Goal: Find specific page/section: Find specific page/section

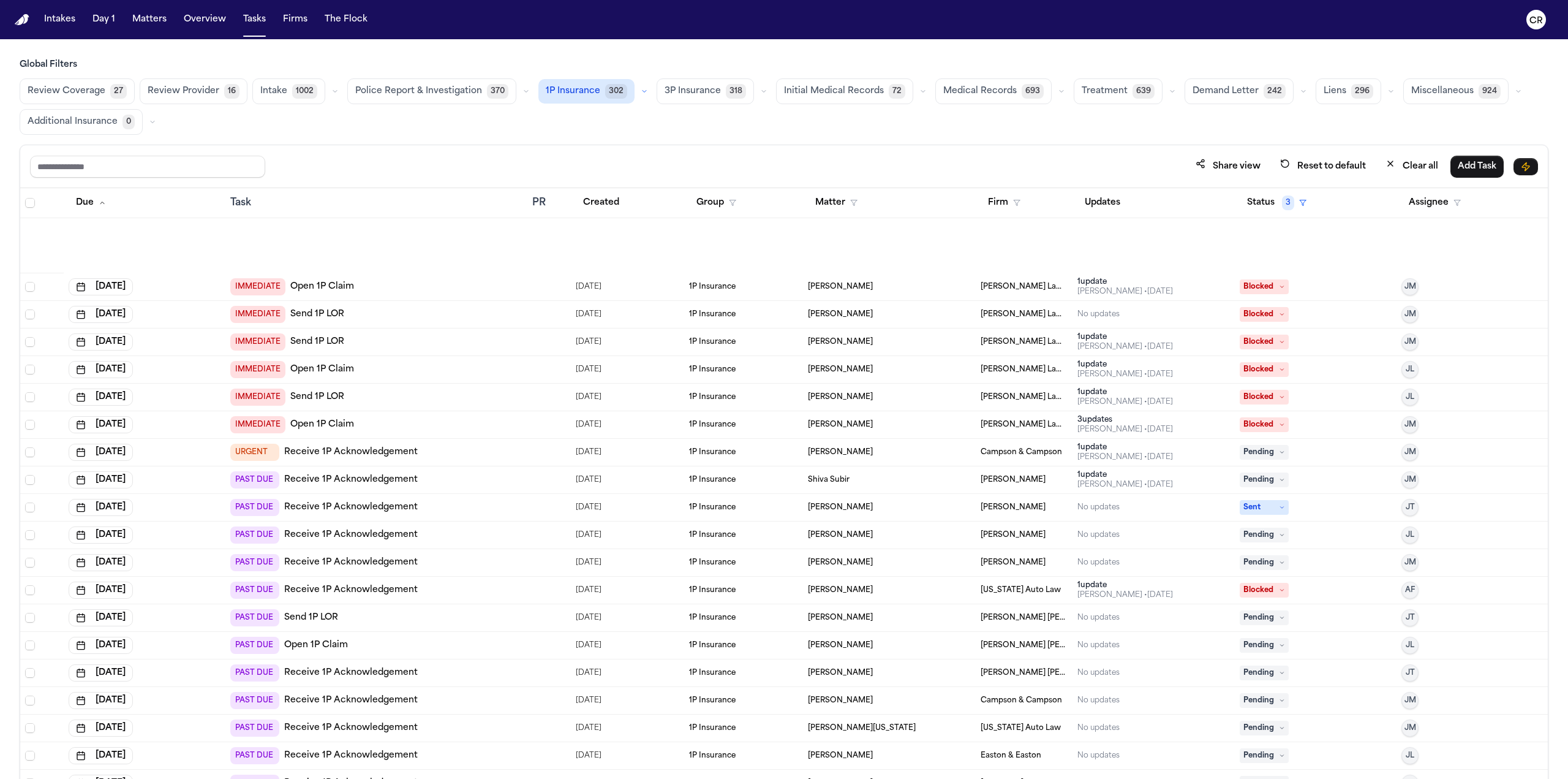
scroll to position [613, 0]
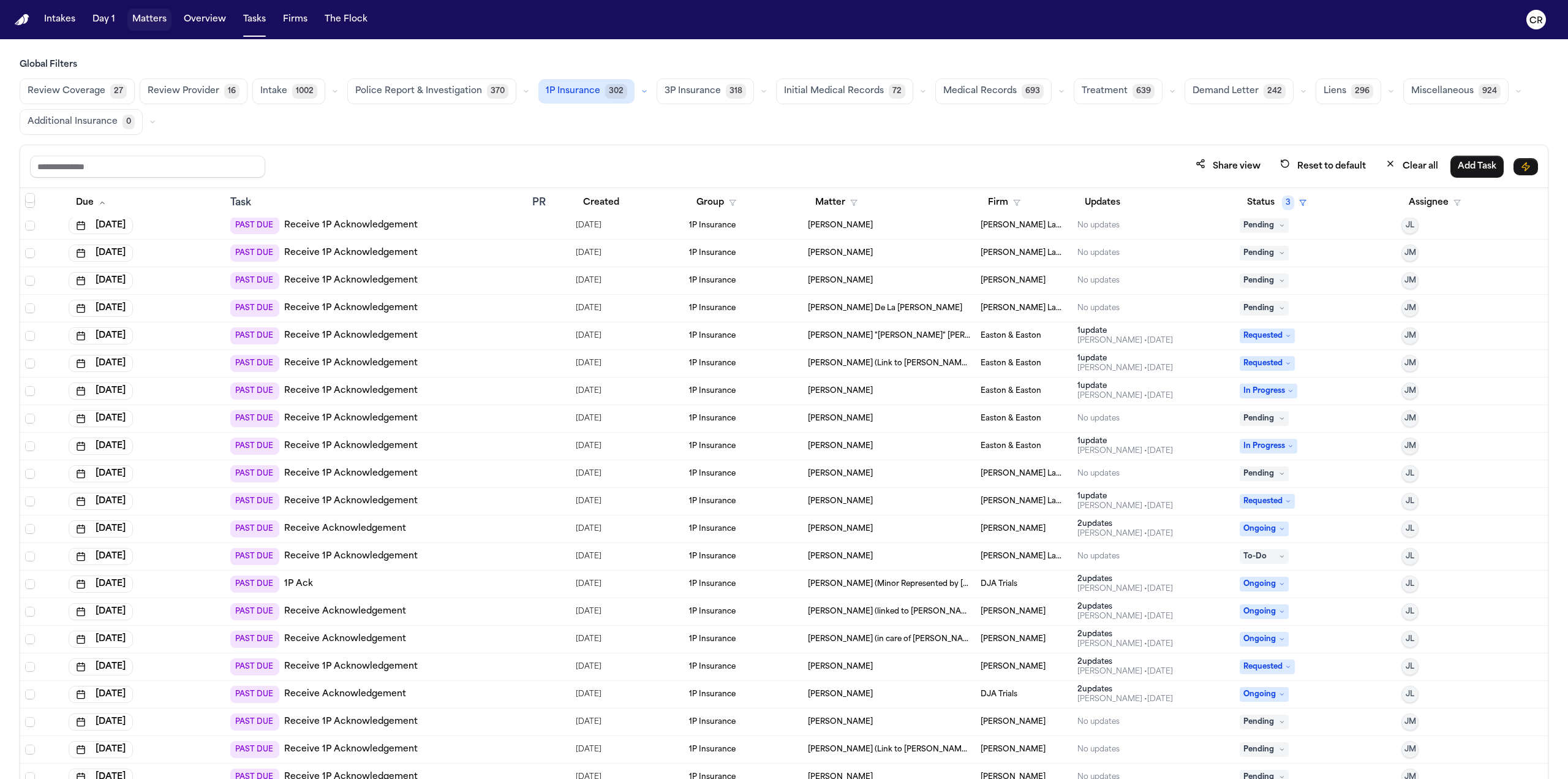
click at [148, 18] on button "Matters" at bounding box center [149, 19] width 44 height 22
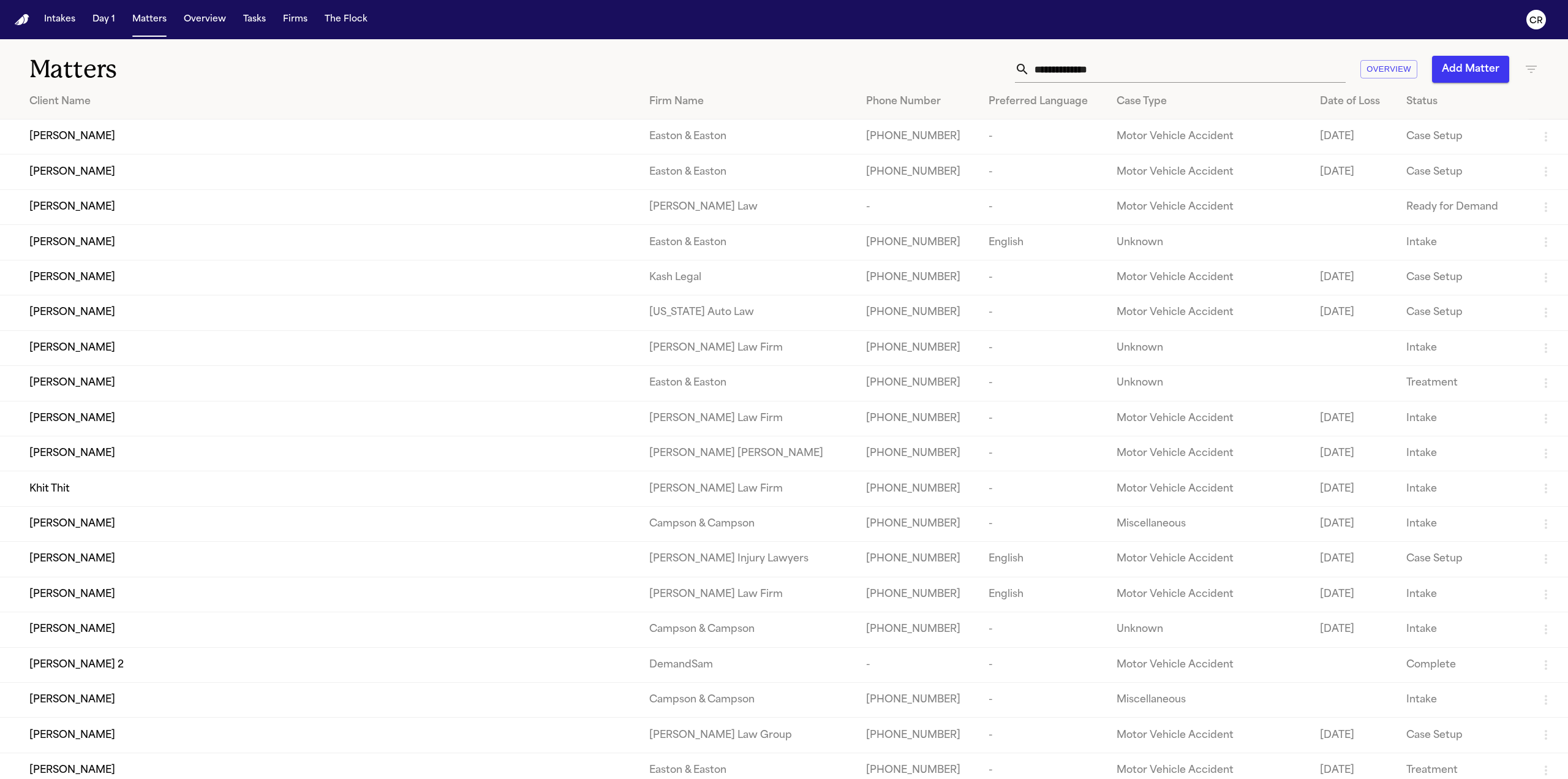
click at [1165, 73] on input "text" at bounding box center [1187, 70] width 316 height 27
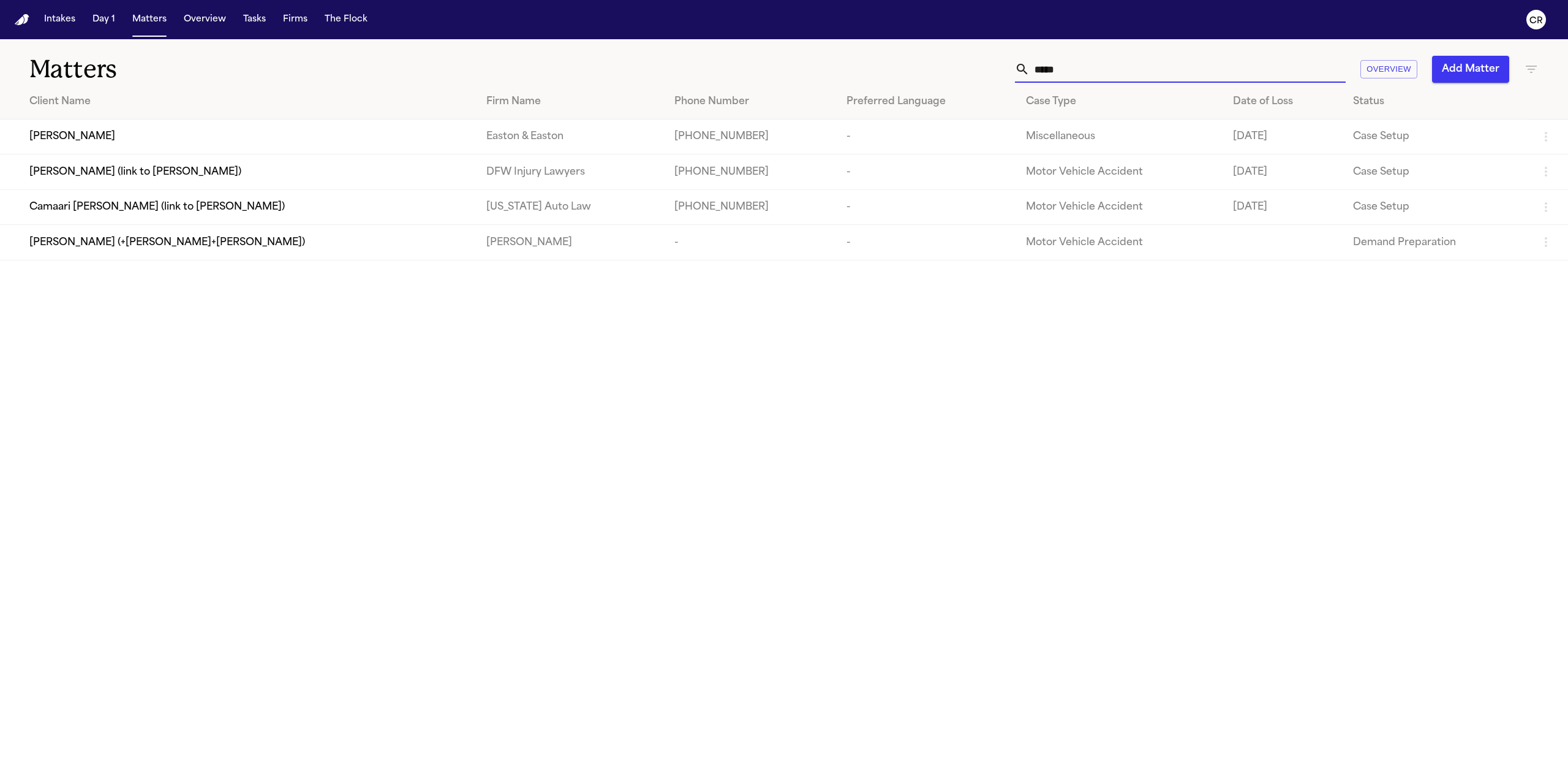
type input "*****"
click at [292, 123] on td "Ziyang Shen" at bounding box center [238, 136] width 476 height 35
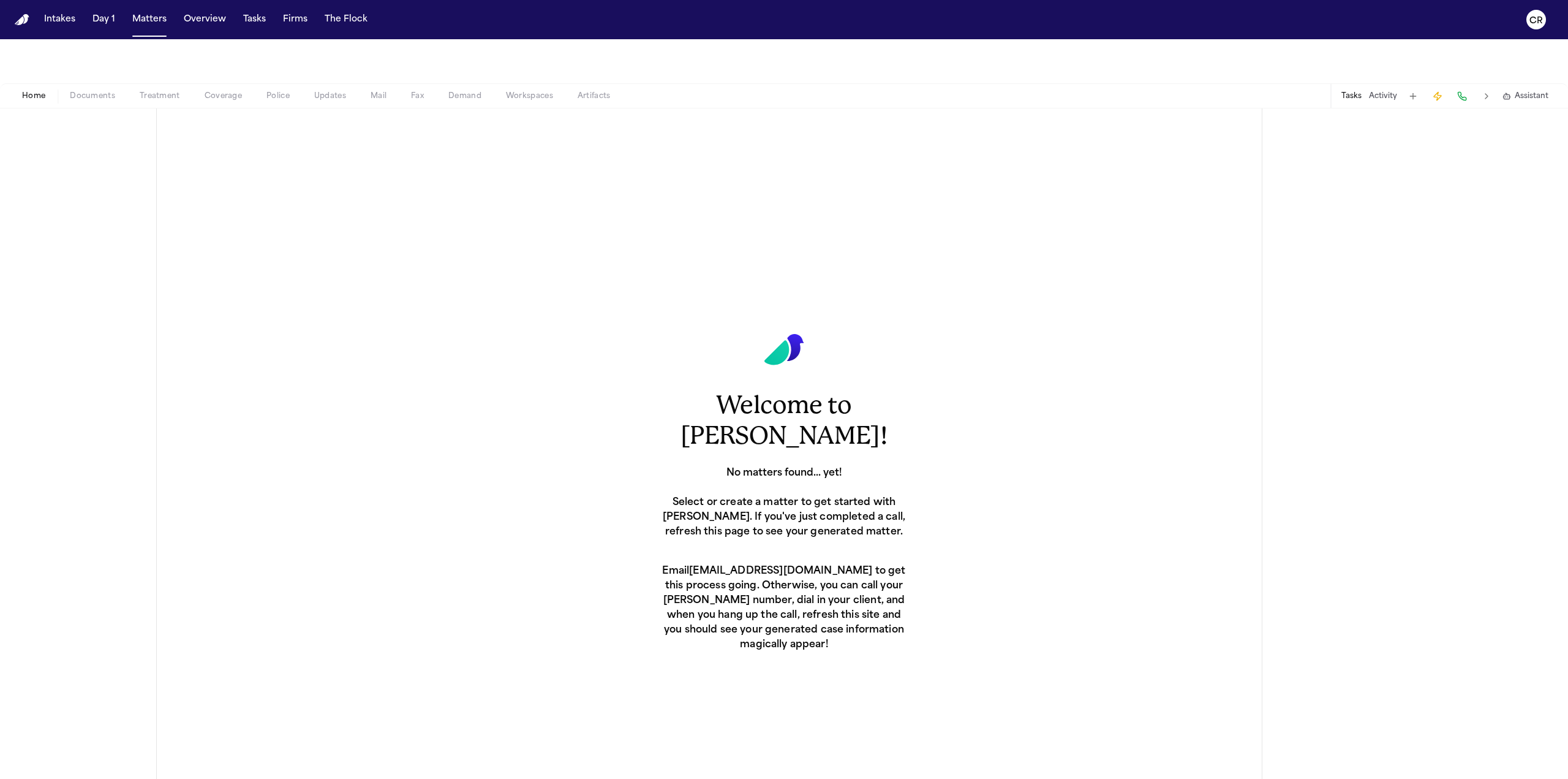
click at [71, 92] on span "Documents" at bounding box center [92, 97] width 45 height 10
click at [99, 98] on span "Documents" at bounding box center [92, 97] width 45 height 10
click at [80, 92] on span "Documents" at bounding box center [92, 97] width 45 height 10
click at [31, 95] on span "Home" at bounding box center [33, 97] width 23 height 10
click at [142, 19] on button "Matters" at bounding box center [149, 19] width 44 height 22
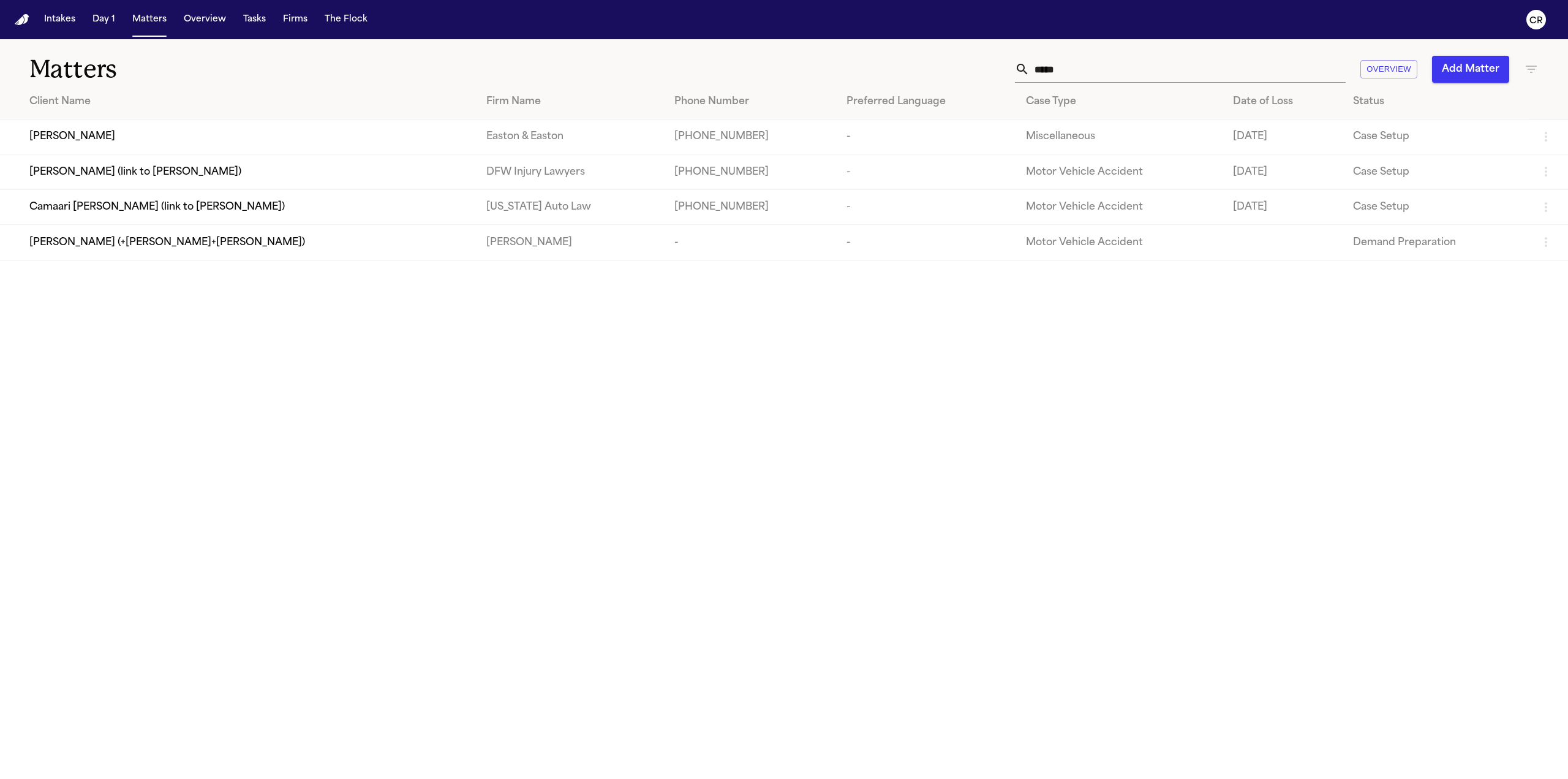
click at [92, 137] on div "Ziyang Shen" at bounding box center [248, 136] width 437 height 14
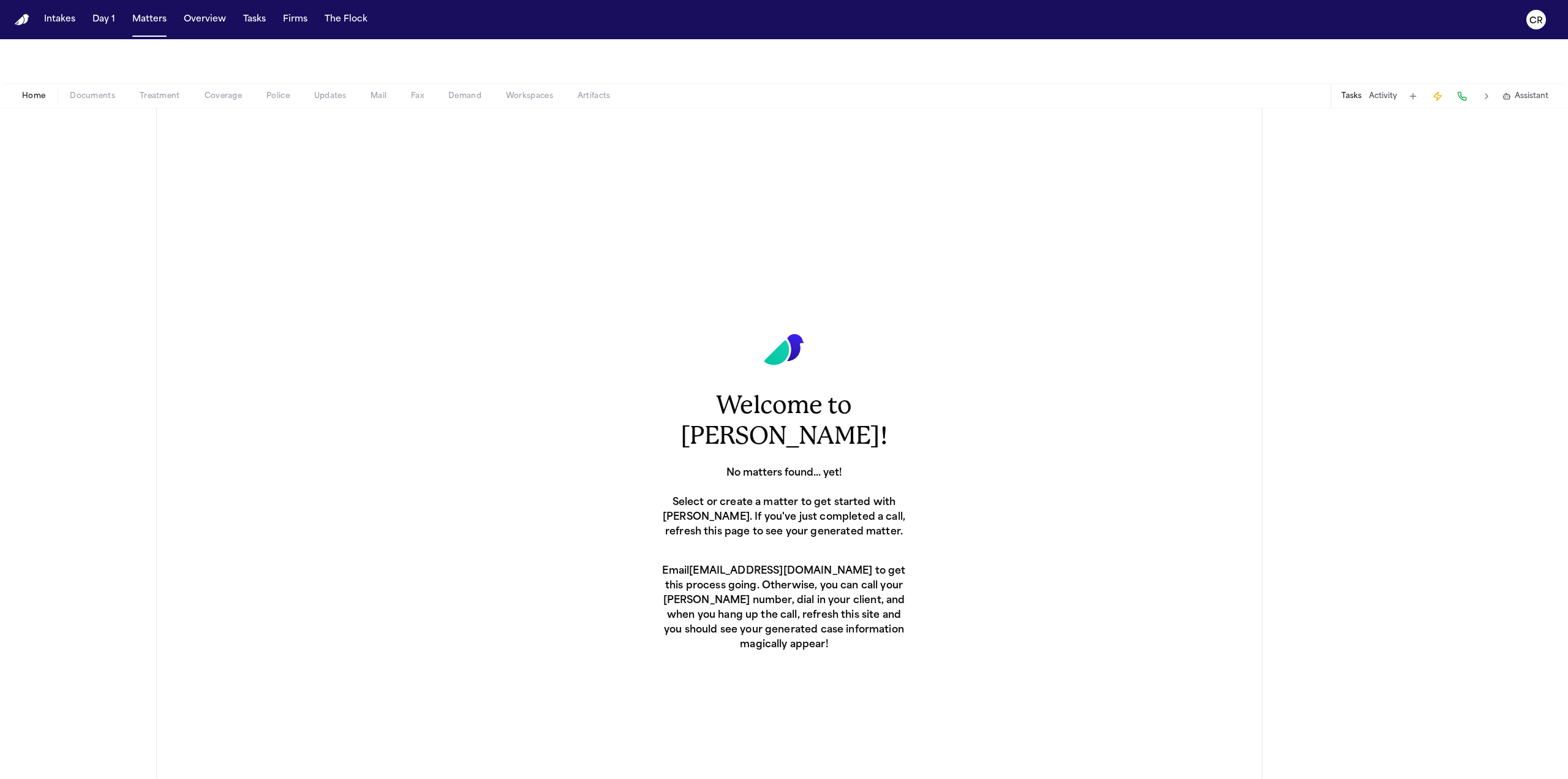
click at [107, 94] on span "Documents" at bounding box center [92, 97] width 45 height 10
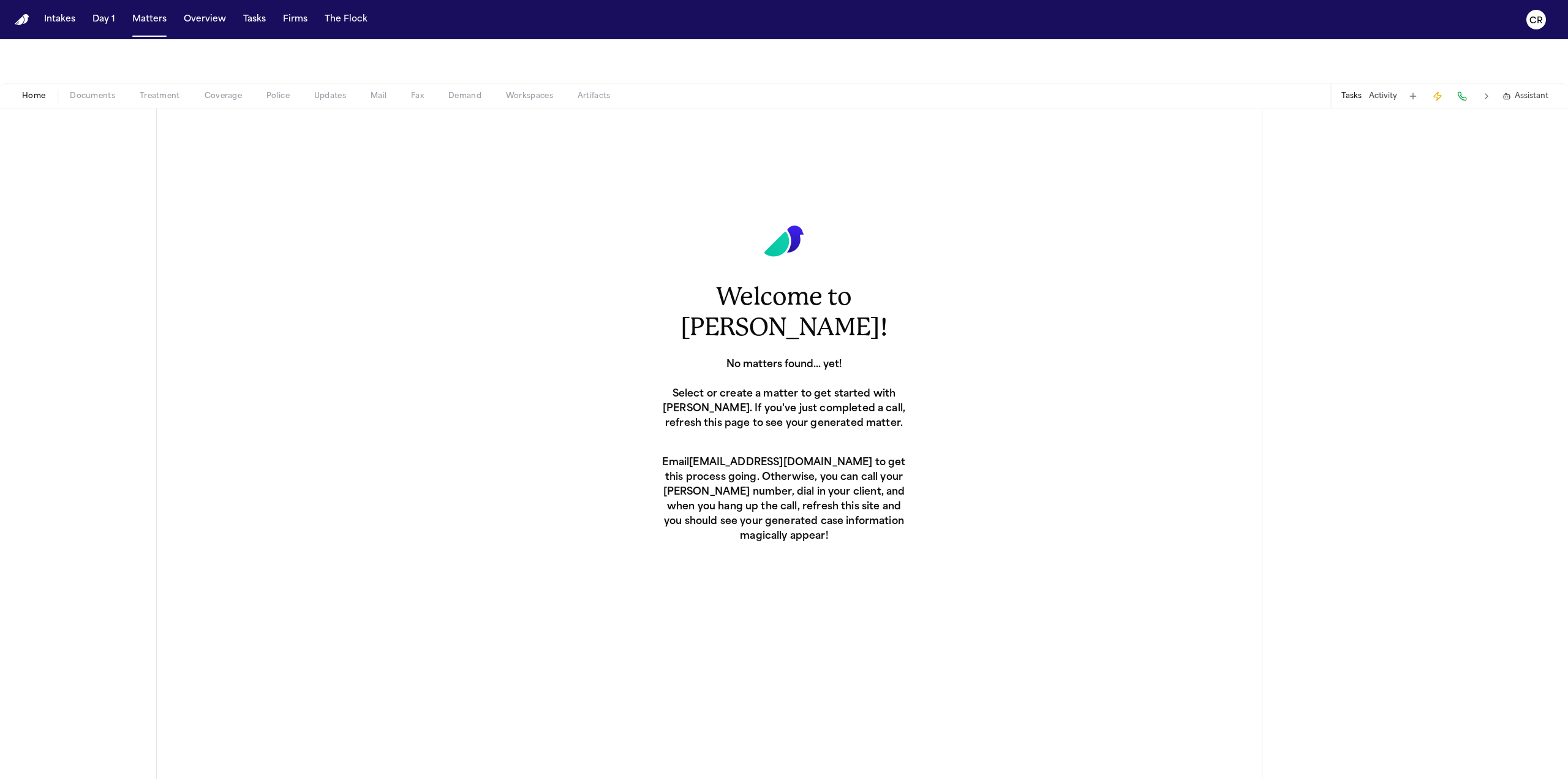
scroll to position [56, 0]
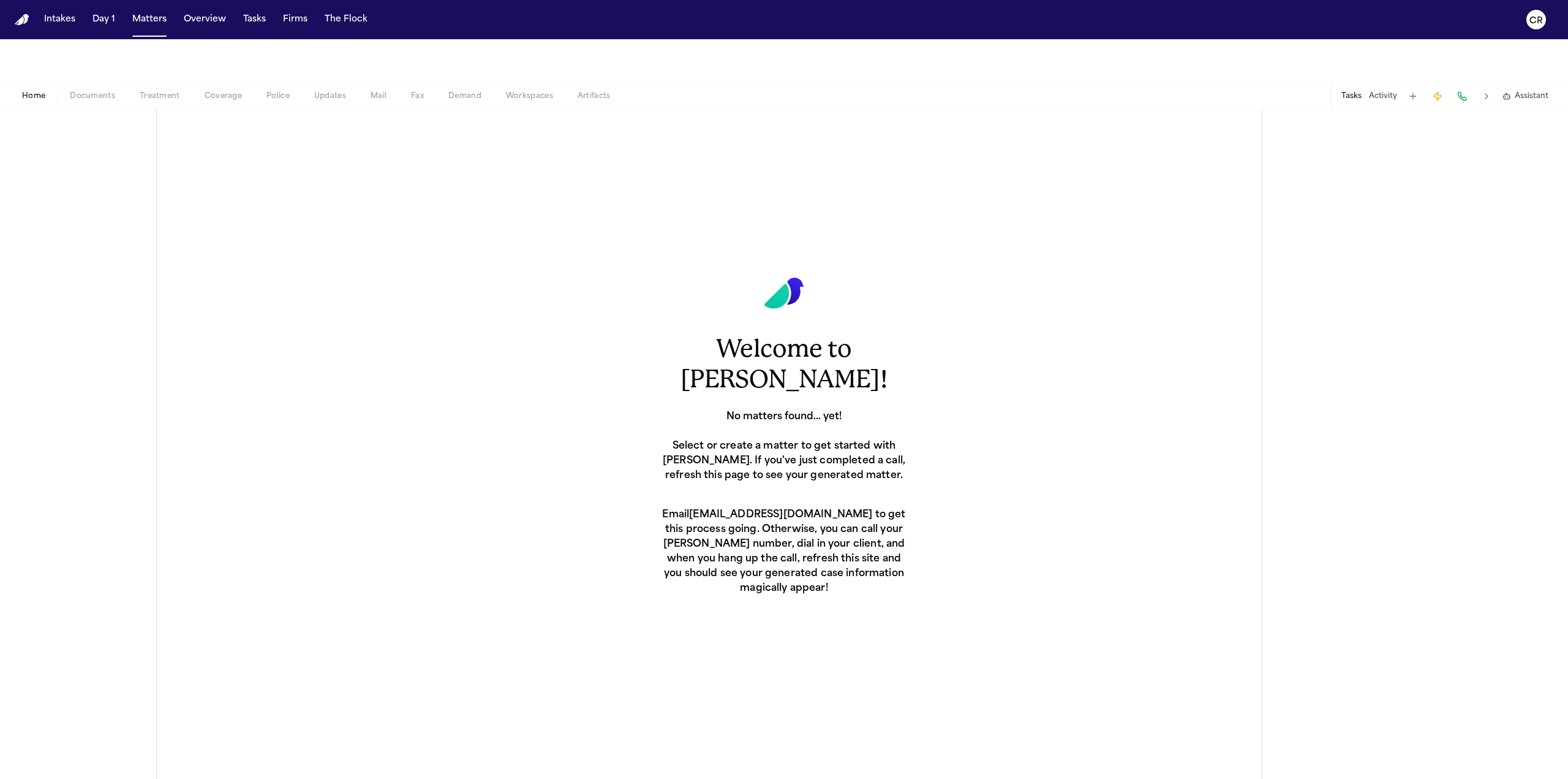
click at [170, 92] on span "Treatment" at bounding box center [160, 97] width 41 height 10
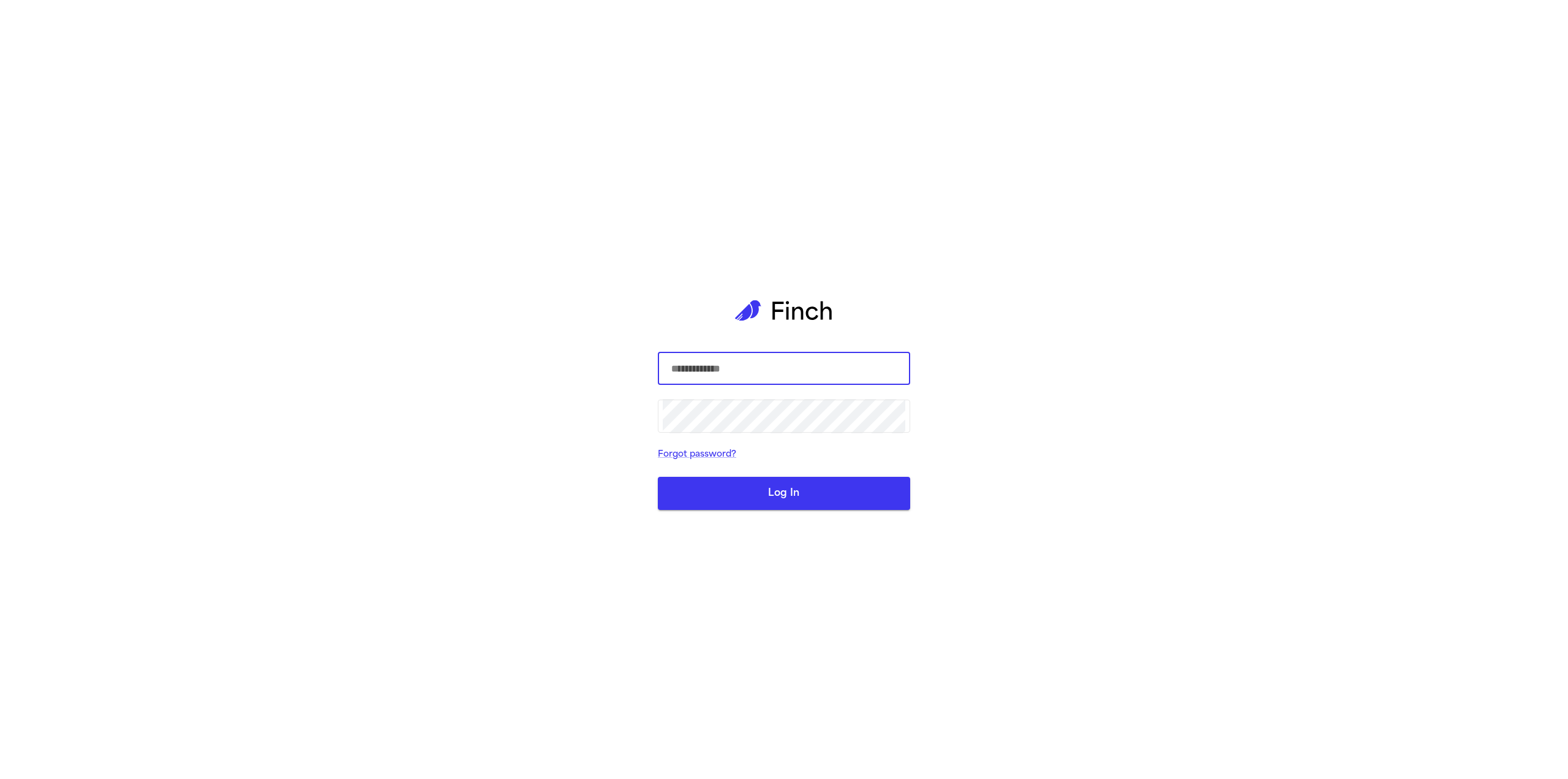
click at [750, 370] on input "text" at bounding box center [784, 368] width 242 height 34
click at [461, 61] on div "​ ​ Forgot password? Log In" at bounding box center [784, 389] width 1568 height 779
